Goal: Information Seeking & Learning: Learn about a topic

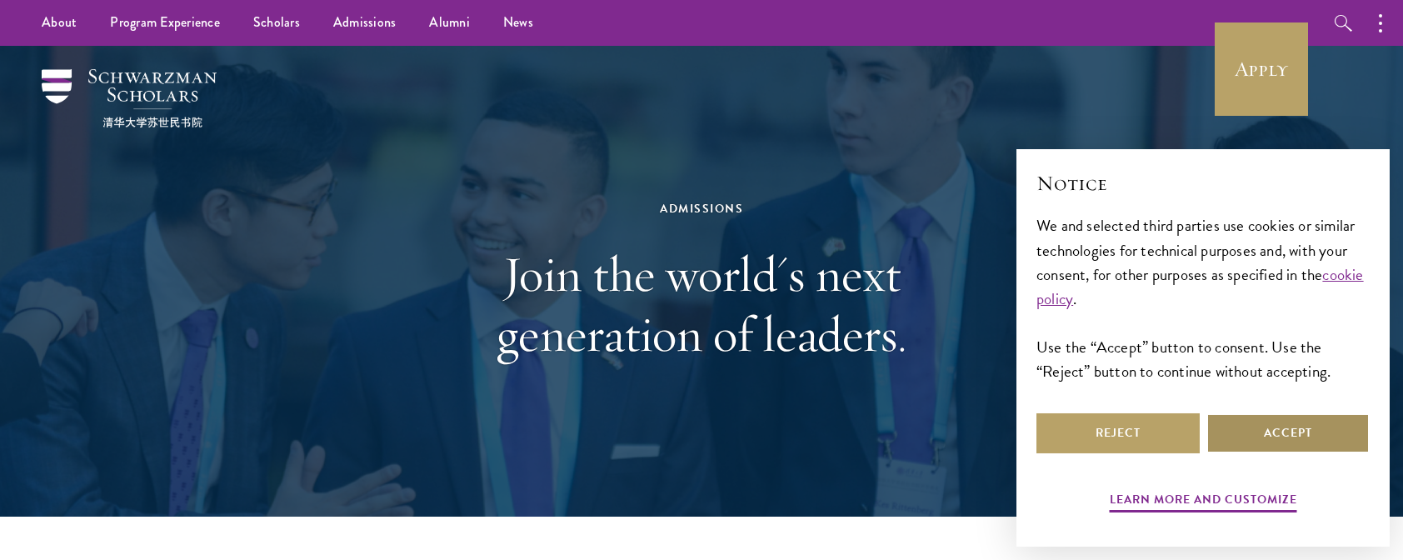
click at [1263, 427] on button "Accept" at bounding box center [1287, 433] width 163 height 40
click at [1264, 443] on button "Accept" at bounding box center [1287, 433] width 163 height 40
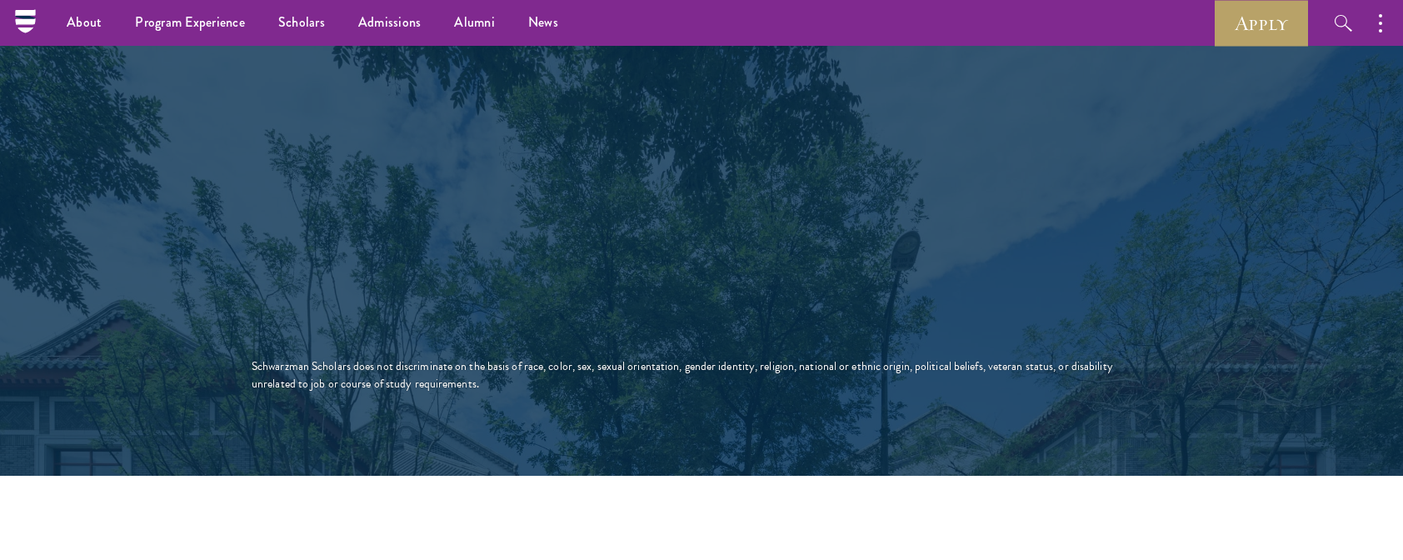
scroll to position [2999, 0]
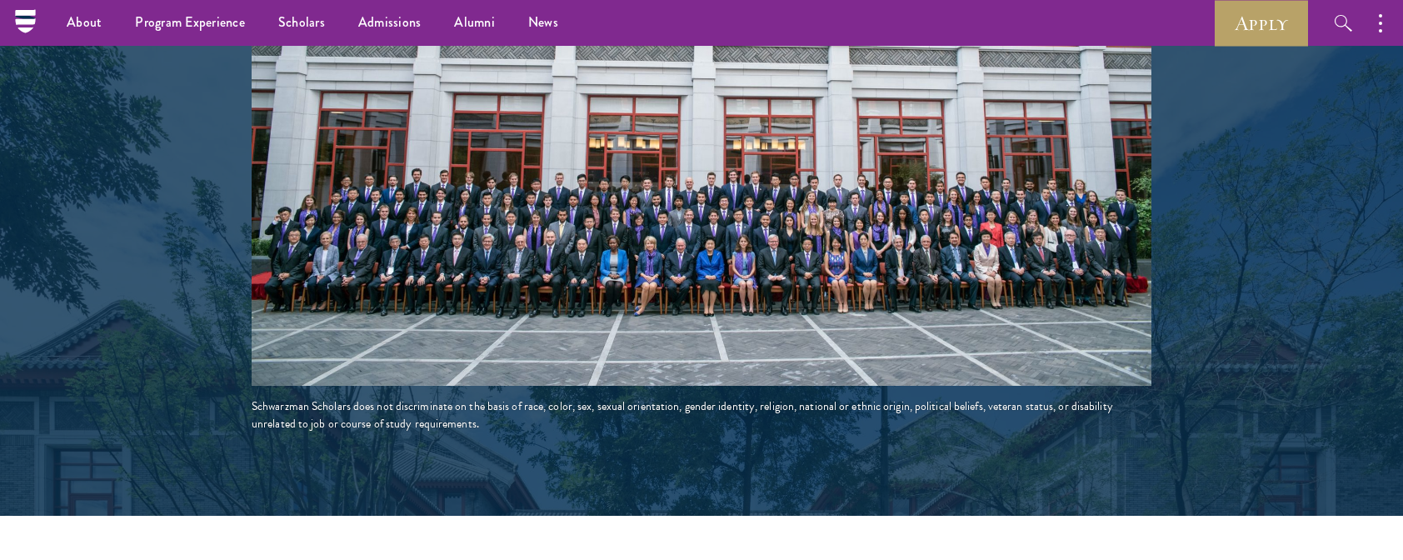
click at [604, 285] on img at bounding box center [702, 161] width 900 height 450
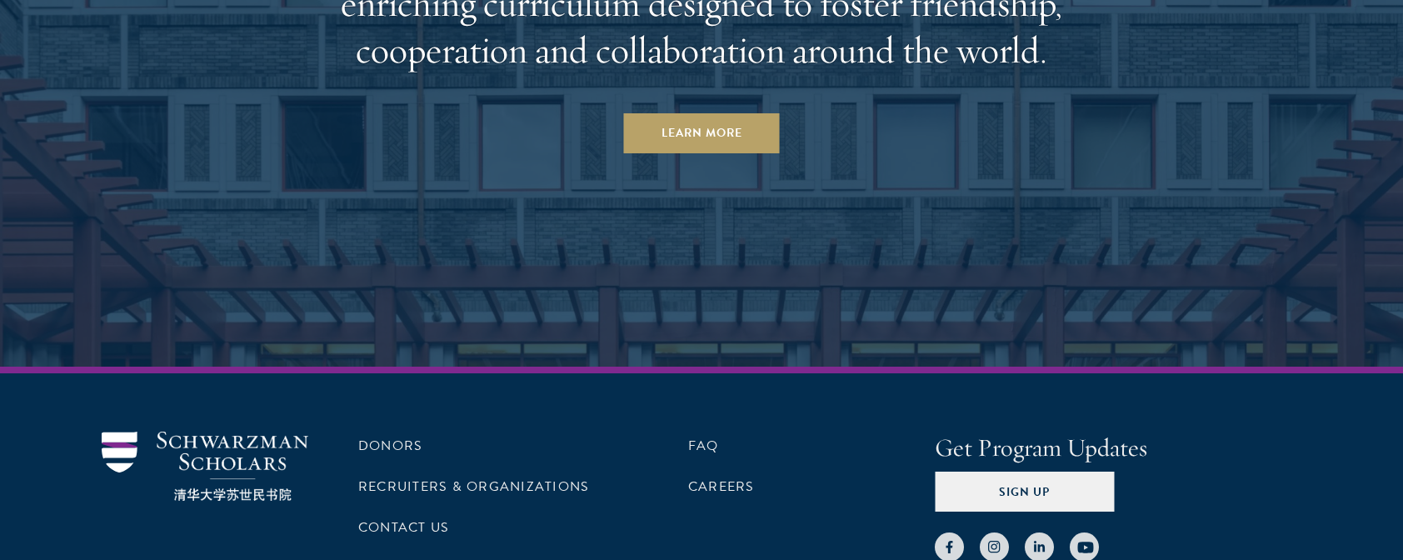
scroll to position [8883, 0]
